Goal: Go to known website: Access a specific website the user already knows

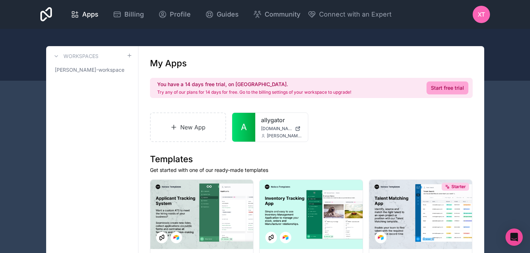
click at [254, 127] on link "A" at bounding box center [243, 127] width 23 height 29
